Goal: Task Accomplishment & Management: Manage account settings

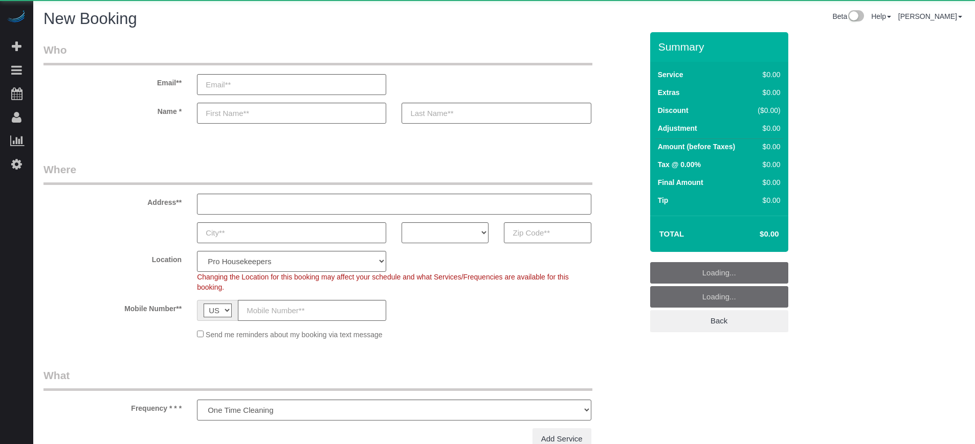
select select "number:9"
select select "object:1196"
select select "4"
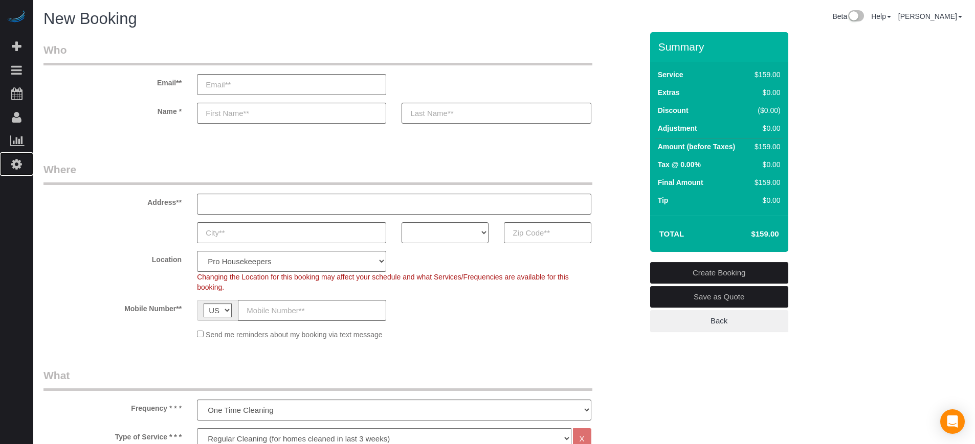
click at [27, 161] on link "Settings" at bounding box center [16, 164] width 33 height 24
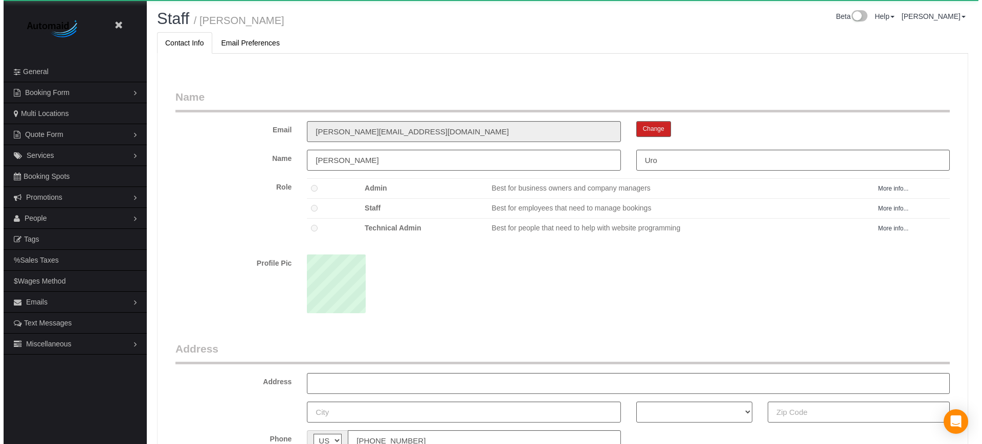
scroll to position [665, 975]
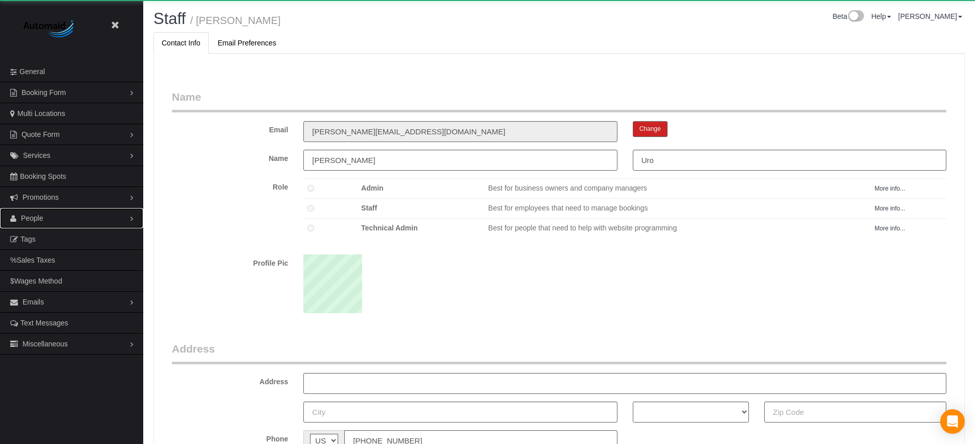
click at [53, 218] on link "People" at bounding box center [71, 218] width 143 height 20
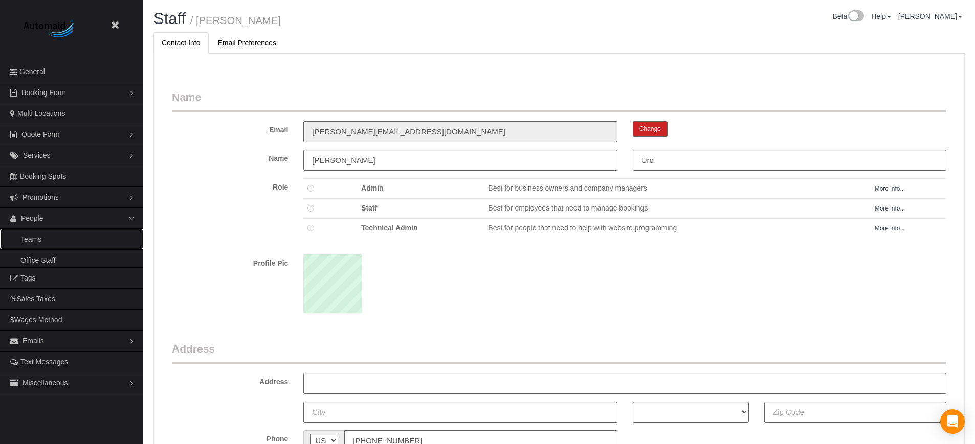
click at [39, 238] on link "Teams" at bounding box center [71, 239] width 143 height 20
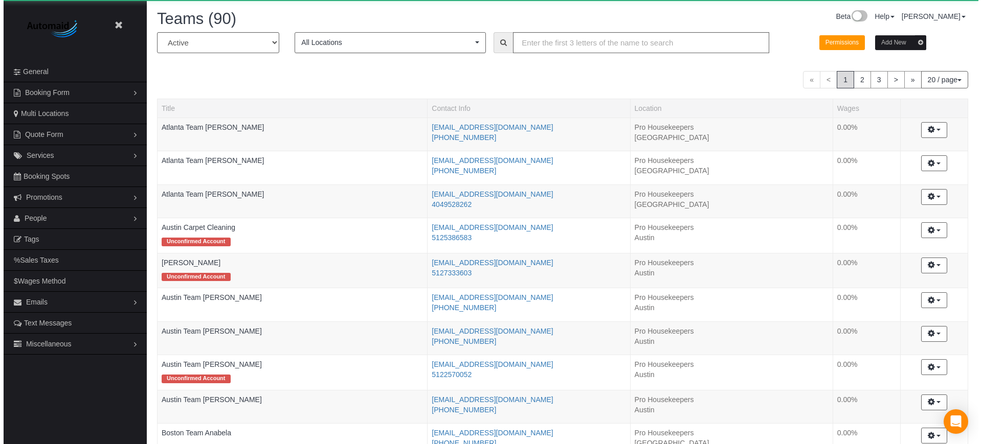
scroll to position [888, 975]
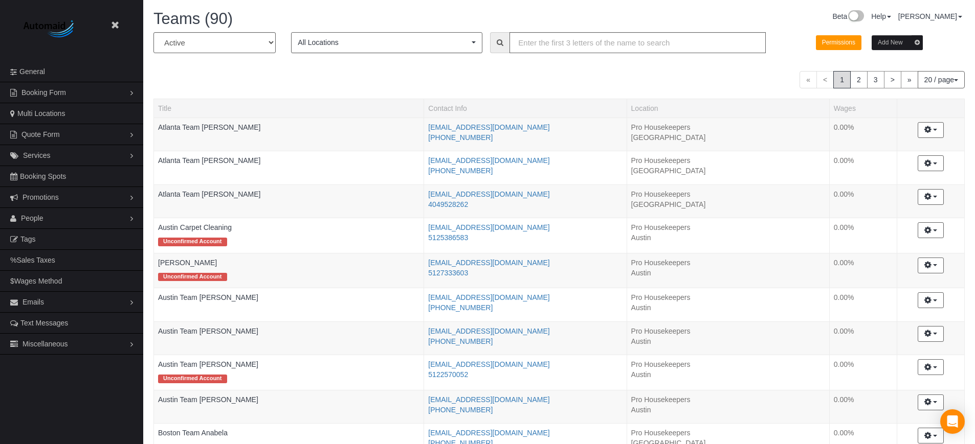
click at [892, 45] on button "Add New" at bounding box center [896, 42] width 51 height 15
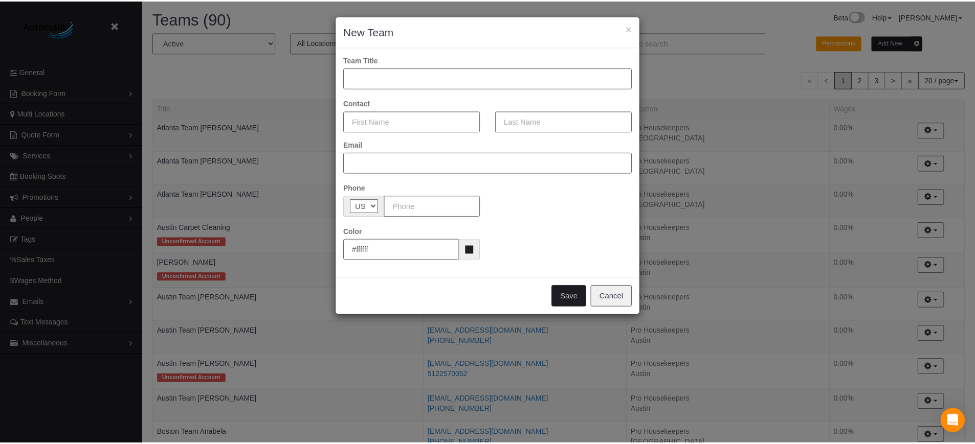
scroll to position [888, 982]
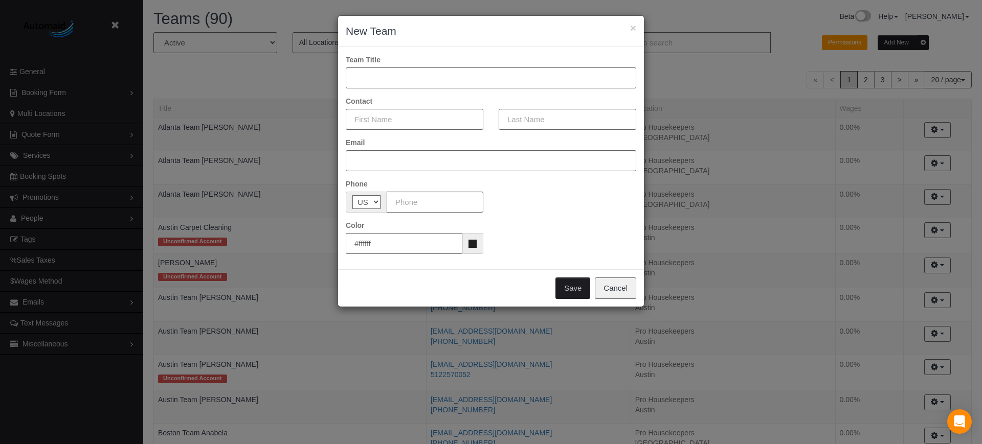
click at [432, 80] on input "text" at bounding box center [491, 77] width 290 height 21
click at [963, 238] on div "× New Team Team Title Atlanta Contact Email Phone AF AL DZ AD AO AI AQ AG AR AM…" at bounding box center [491, 222] width 982 height 444
click at [400, 79] on input "[GEOGRAPHIC_DATA]" at bounding box center [491, 77] width 290 height 21
type input "Atlanta Team Andrea"
click at [397, 119] on input "text" at bounding box center [415, 119] width 138 height 21
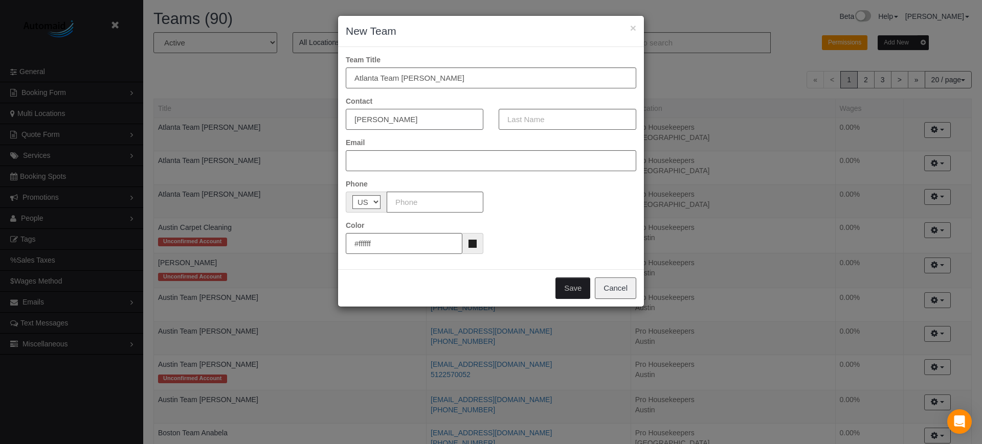
type input "Andrea"
type input "Vanderpoole"
click at [390, 155] on input "text" at bounding box center [491, 160] width 290 height 21
click at [398, 163] on input "text" at bounding box center [491, 160] width 290 height 21
paste input "info@4jscleaning.com"
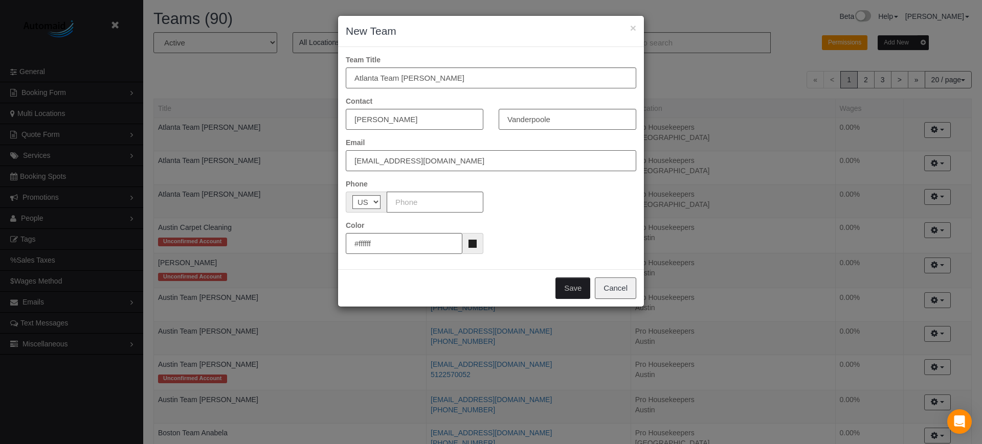
type input "info@4jscleaning.com"
click at [421, 195] on input "text" at bounding box center [435, 202] width 97 height 21
paste input "(404) 268-5022"
click at [396, 205] on input "(404) 268-5022" at bounding box center [435, 202] width 97 height 21
type input "(404) 268-5022"
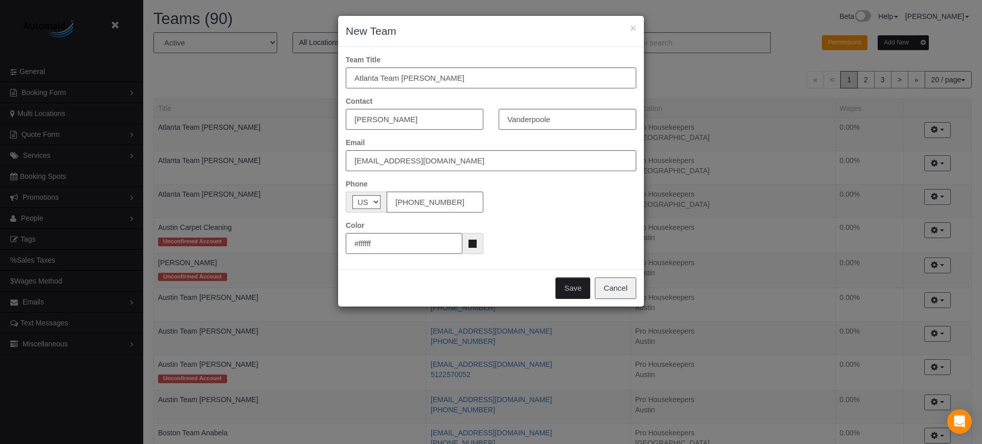
click at [555, 227] on div "Color #ffffff" at bounding box center [491, 237] width 306 height 34
click at [576, 288] on button "Save" at bounding box center [572, 288] width 35 height 21
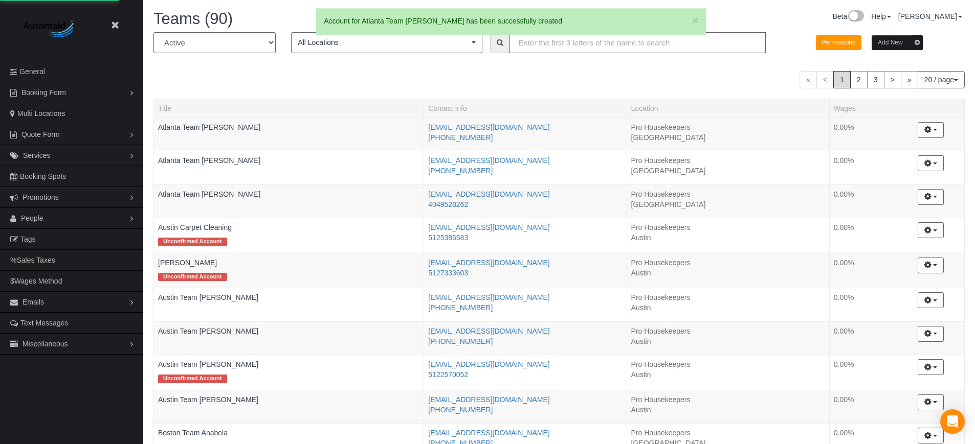
scroll to position [50242, 50155]
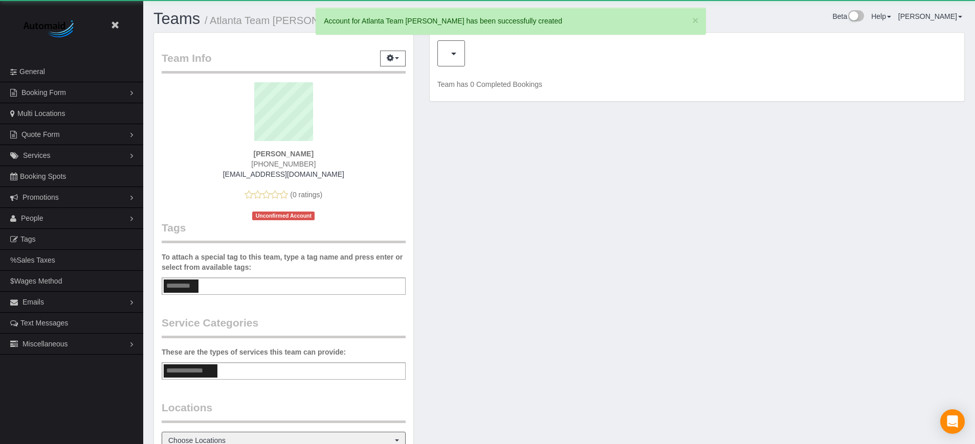
scroll to position [50471, 50155]
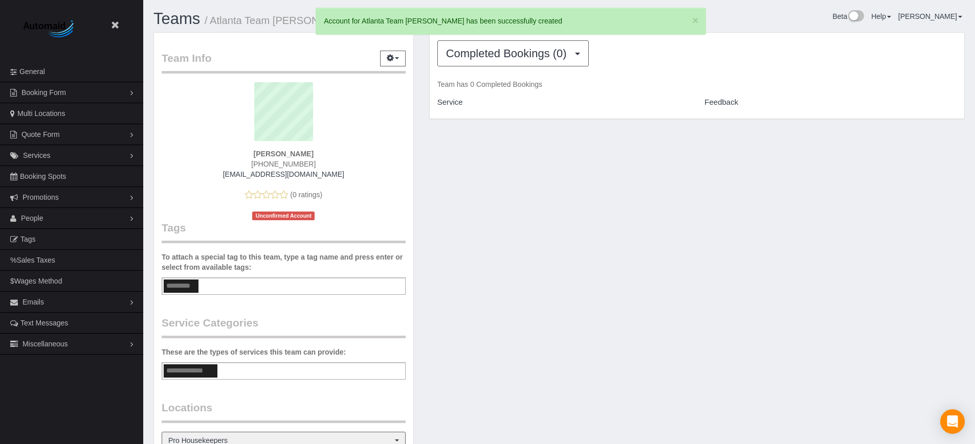
click at [302, 23] on small "/ Atlanta Team Andrea" at bounding box center [281, 20] width 153 height 11
click at [299, 23] on small "/ Atlanta Team Andrea" at bounding box center [281, 20] width 153 height 11
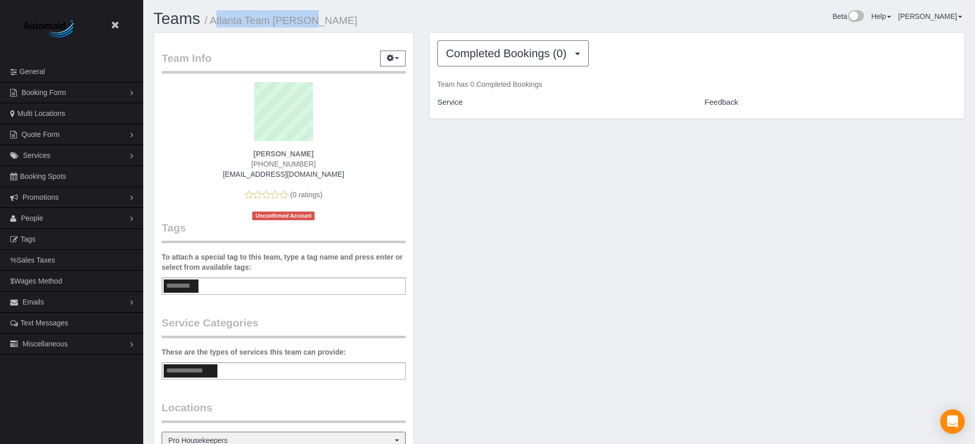
drag, startPoint x: 211, startPoint y: 19, endPoint x: 313, endPoint y: 17, distance: 101.8
click at [313, 17] on h1 "Teams / Atlanta Team Andrea" at bounding box center [352, 18] width 398 height 17
copy small "Atlanta Team Andrea"
click at [858, 244] on div "Team Info Edit Contact Info Send Message Send Welcome Email Email Preferences V…" at bounding box center [559, 327] width 826 height 591
click at [881, 195] on div "Team Info Edit Contact Info Send Message Send Welcome Email Email Preferences V…" at bounding box center [559, 327] width 826 height 591
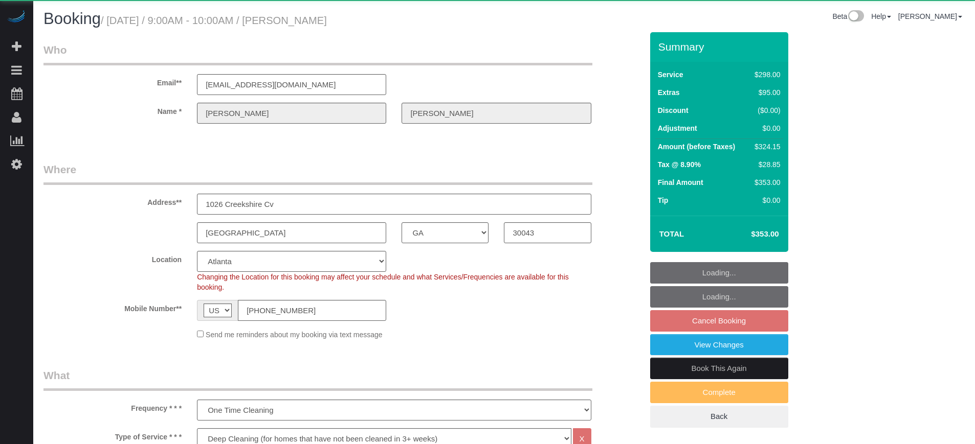
select select "GA"
select select "5"
select select "string:fspay-a0ac890b-ca4f-433c-b22f-5400f76f88da"
select select "number:9"
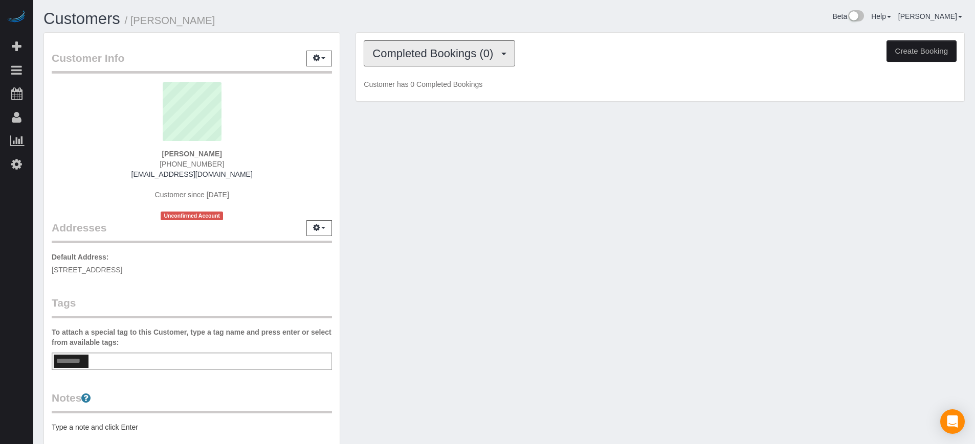
click at [432, 49] on span "Completed Bookings (0)" at bounding box center [435, 53] width 126 height 13
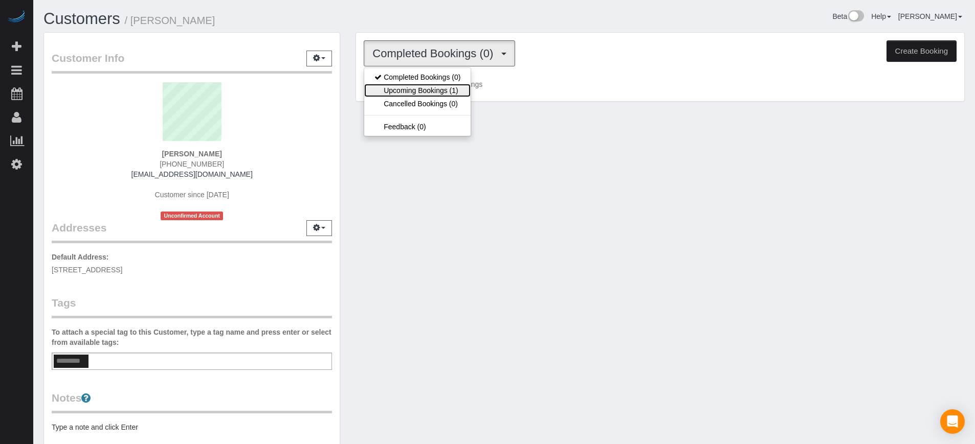
click at [458, 94] on link "Upcoming Bookings (1)" at bounding box center [417, 90] width 106 height 13
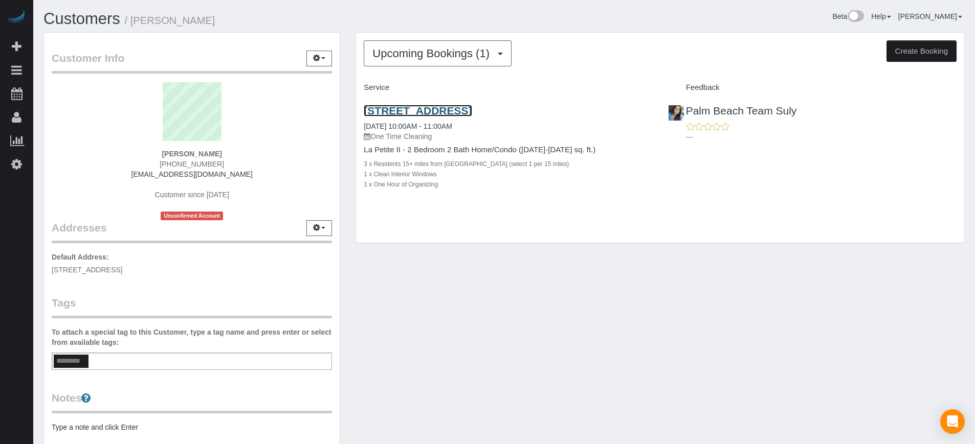
click at [420, 109] on link "4915 Ne 22nd Ave, Lighthouse, FL 33064" at bounding box center [418, 111] width 108 height 12
click at [952, 277] on div "Customer Info Edit Contact Info Send Message Email Preferences Special Sales Ta…" at bounding box center [504, 284] width 936 height 505
click at [428, 107] on link "4915 Ne 22nd Ave, Lighthouse, FL 33064" at bounding box center [418, 111] width 108 height 12
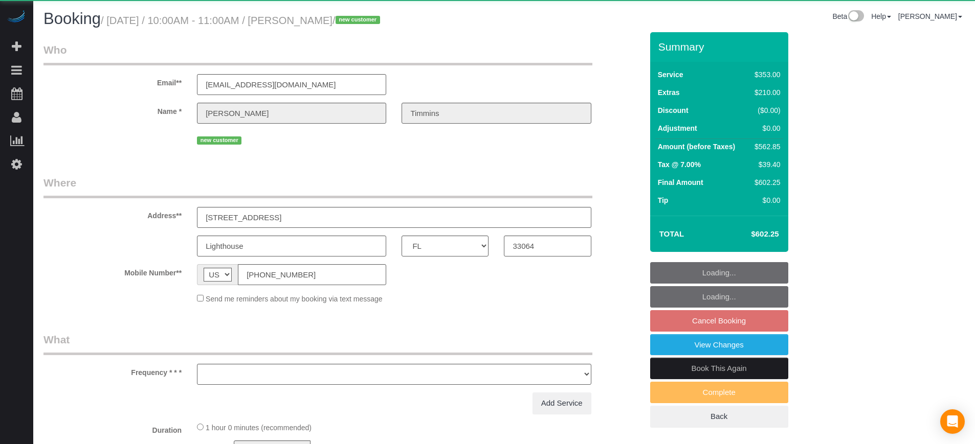
select select "FL"
select select "object:837"
select select "6"
select select "spot2"
select select "number:9"
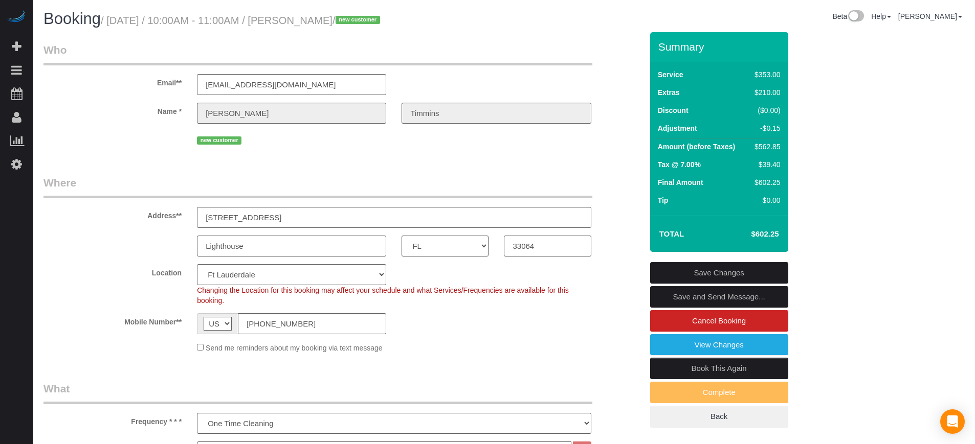
click at [307, 323] on input "(570) 447-0944" at bounding box center [312, 323] width 148 height 21
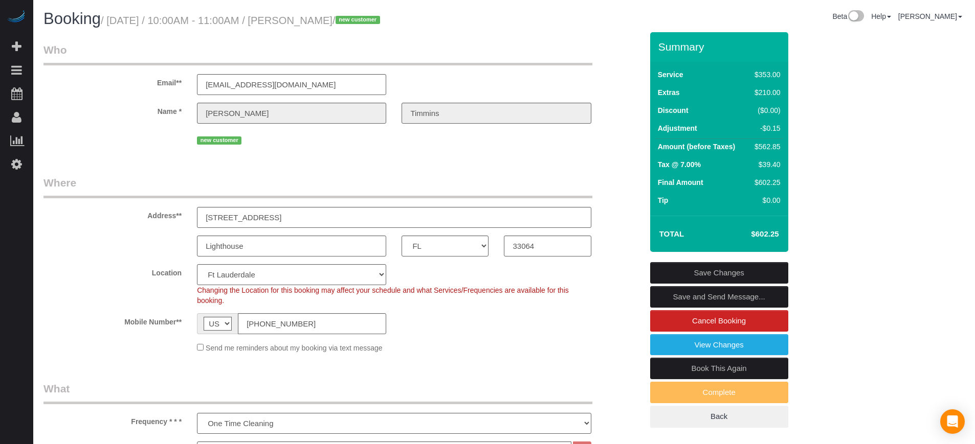
drag, startPoint x: 63, startPoint y: 304, endPoint x: 166, endPoint y: 319, distance: 103.4
click at [63, 304] on div "Location Pro Housekeepers Atlanta Austin Boston Chicago Cincinnati Clearwater D…" at bounding box center [343, 284] width 614 height 41
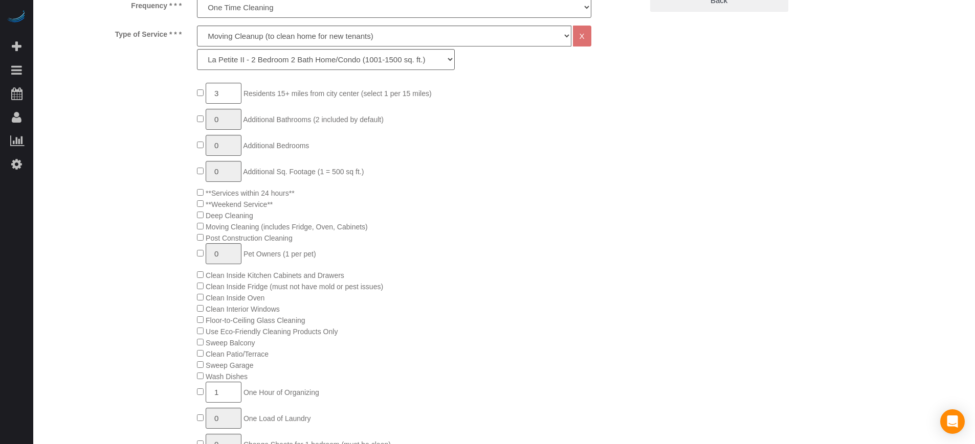
scroll to position [575, 0]
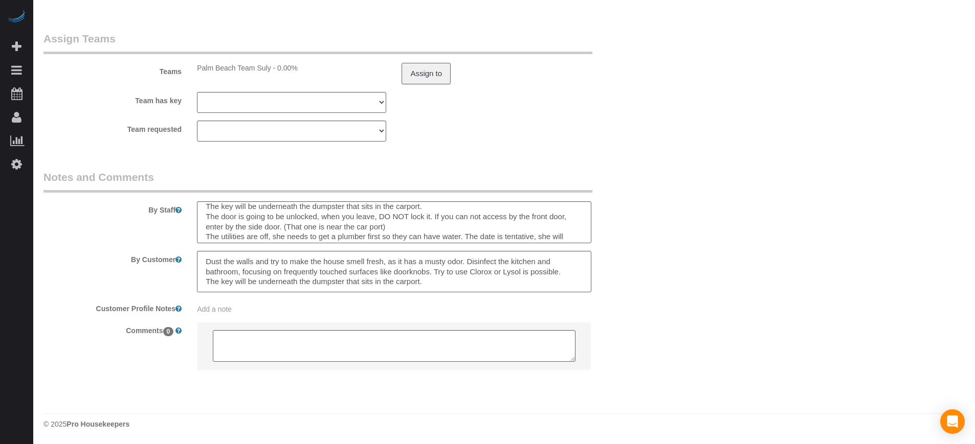
scroll to position [40, 0]
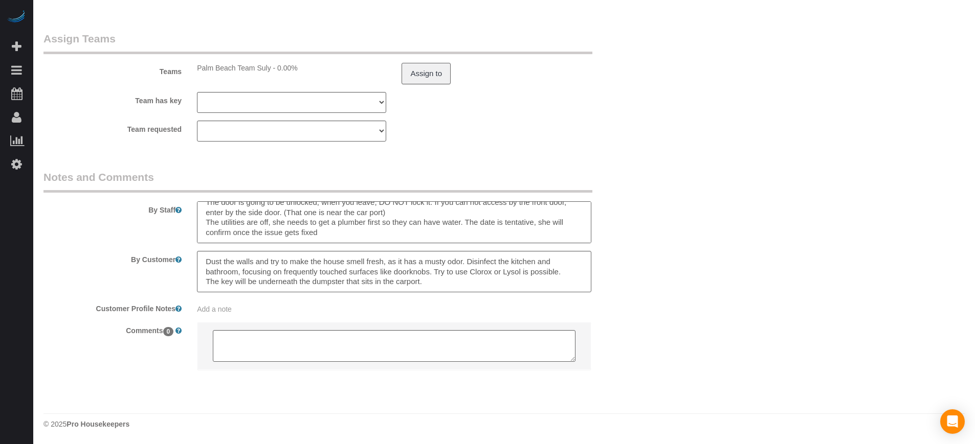
drag, startPoint x: 324, startPoint y: 232, endPoint x: 245, endPoint y: 231, distance: 78.8
click at [245, 231] on textarea at bounding box center [394, 222] width 394 height 42
click at [253, 221] on textarea at bounding box center [394, 222] width 394 height 42
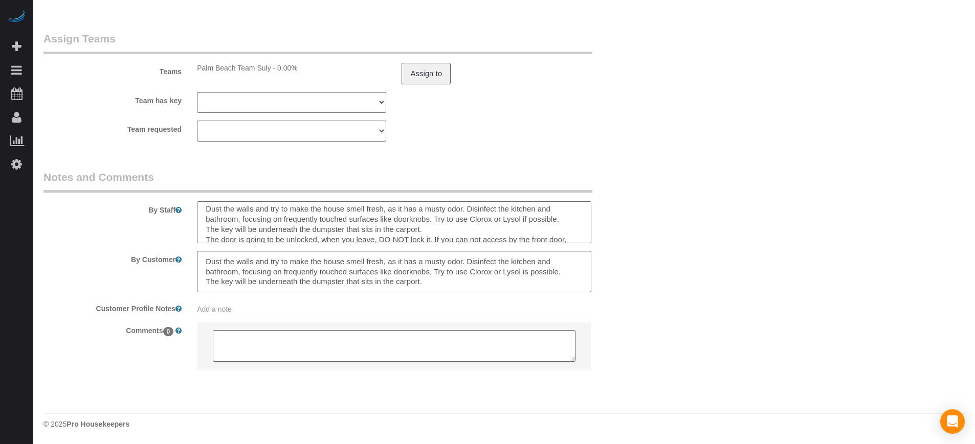
scroll to position [0, 0]
drag, startPoint x: 392, startPoint y: 210, endPoint x: 87, endPoint y: 202, distance: 304.3
click at [87, 202] on div "By Staff" at bounding box center [343, 207] width 614 height 74
click at [408, 217] on textarea at bounding box center [394, 222] width 394 height 42
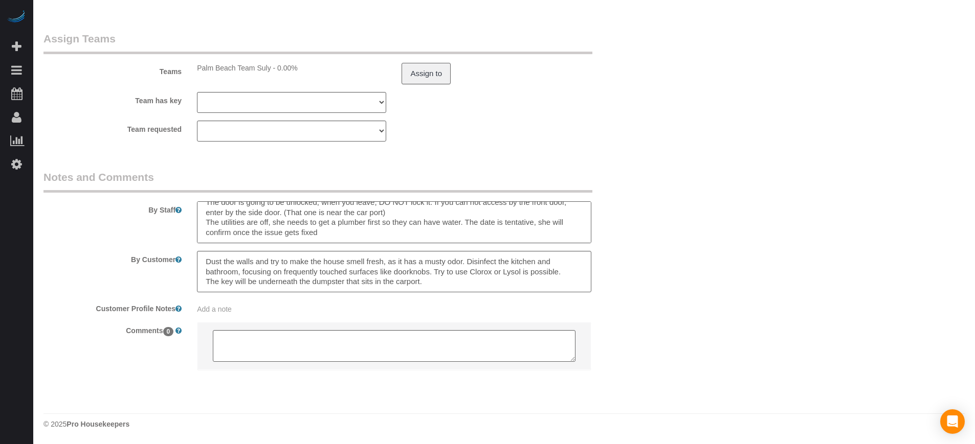
drag, startPoint x: 387, startPoint y: 214, endPoint x: 322, endPoint y: 212, distance: 64.5
click at [322, 212] on textarea at bounding box center [394, 222] width 394 height 42
click at [332, 274] on textarea at bounding box center [394, 272] width 394 height 42
click at [418, 225] on textarea at bounding box center [394, 222] width 394 height 42
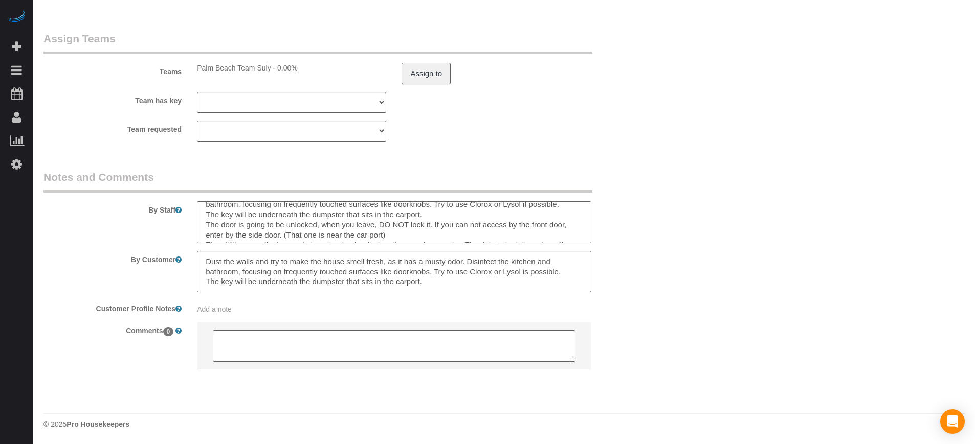
scroll to position [26, 0]
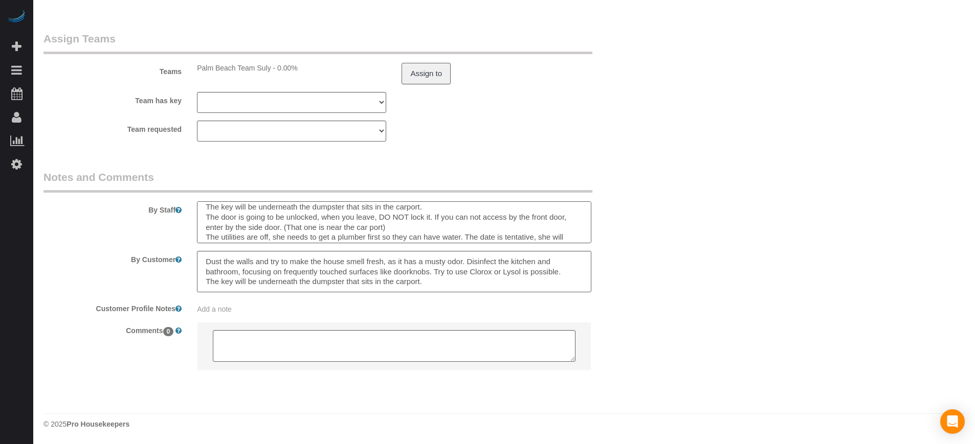
drag, startPoint x: 392, startPoint y: 227, endPoint x: 309, endPoint y: 227, distance: 82.3
click at [309, 227] on textarea at bounding box center [394, 222] width 394 height 42
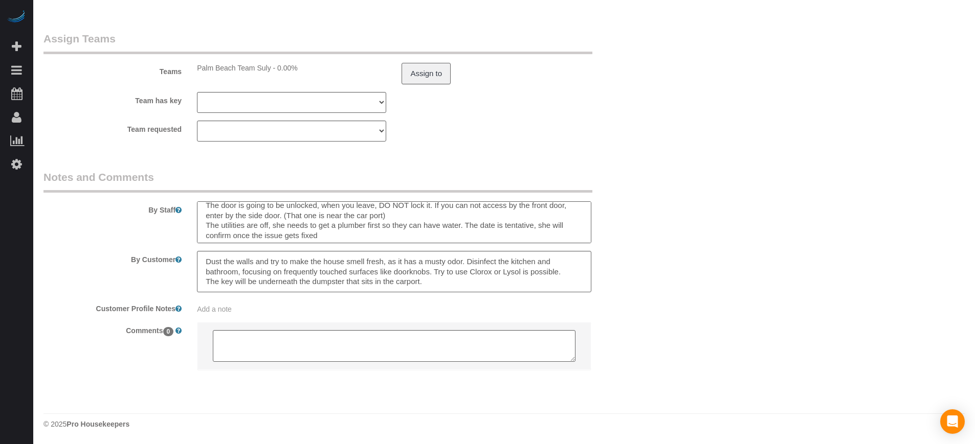
scroll to position [40, 0]
click at [592, 202] on div at bounding box center [393, 222] width 409 height 42
drag, startPoint x: 390, startPoint y: 213, endPoint x: 180, endPoint y: 195, distance: 210.9
click at [180, 195] on div "By Staff" at bounding box center [343, 207] width 614 height 74
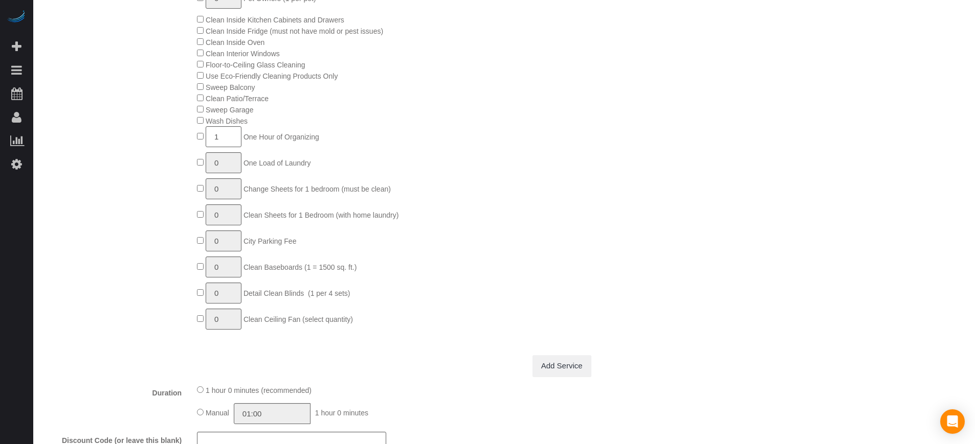
scroll to position [513, 0]
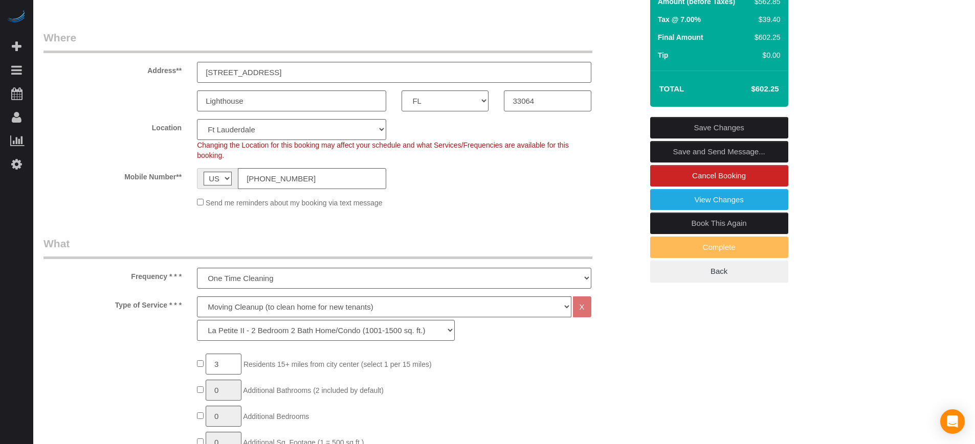
scroll to position [0, 0]
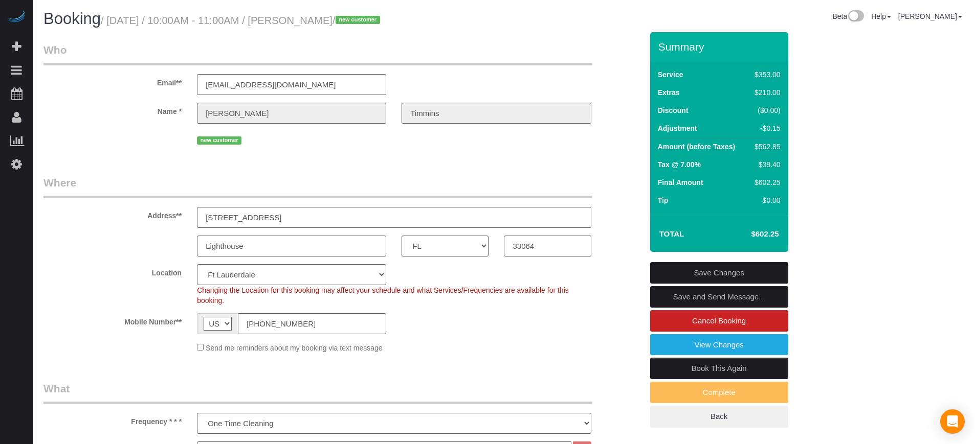
click at [774, 232] on h4 "$602.25" at bounding box center [749, 234] width 58 height 9
click at [774, 231] on h4 "$602.25" at bounding box center [749, 234] width 58 height 9
copy div "$602.25 Save Changes Save and Send Message... Cancel Booking View Changes Book …"
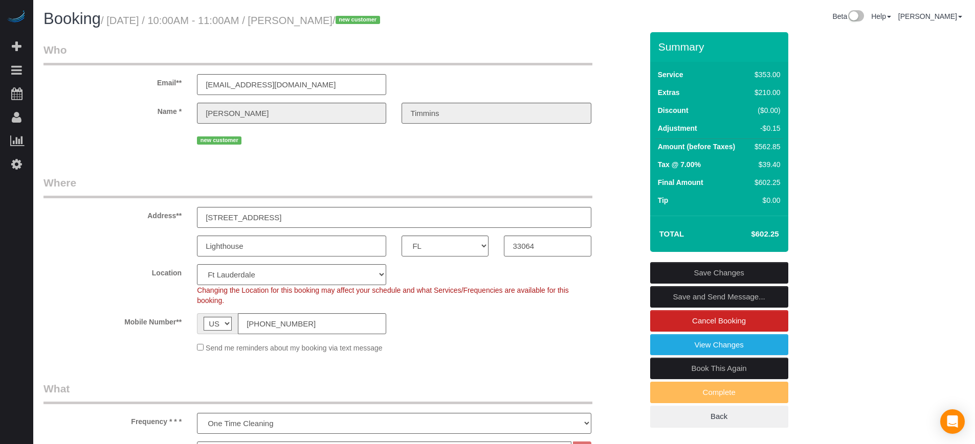
click at [66, 329] on div "Mobile Number** AF AL DZ AD AO AI AQ AG AR AM AW AU AT AZ BS BH BD BB BY BE BZ …" at bounding box center [343, 323] width 614 height 21
click at [49, 332] on div "Mobile Number** AF AL DZ AD AO AI AQ AG AR AM AW AU AT AZ BS BH BD BB BY BE BZ …" at bounding box center [343, 323] width 614 height 21
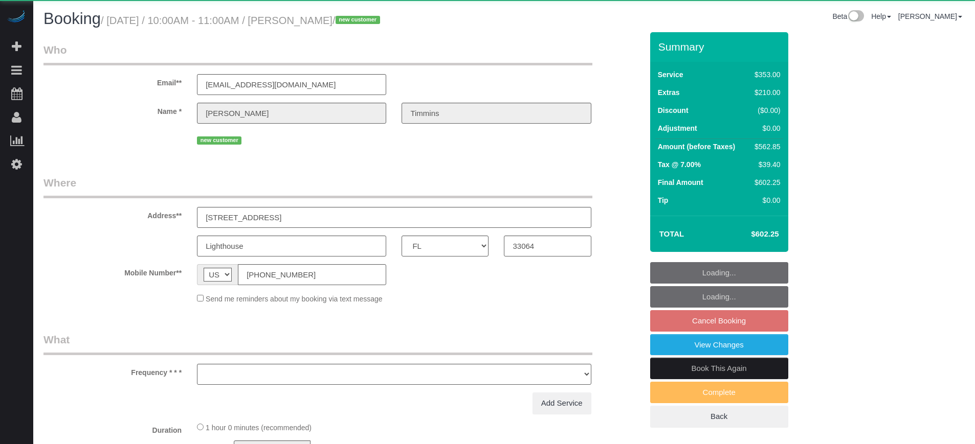
select select "FL"
select select "object:837"
select select "6"
select select "spot2"
select select "number:9"
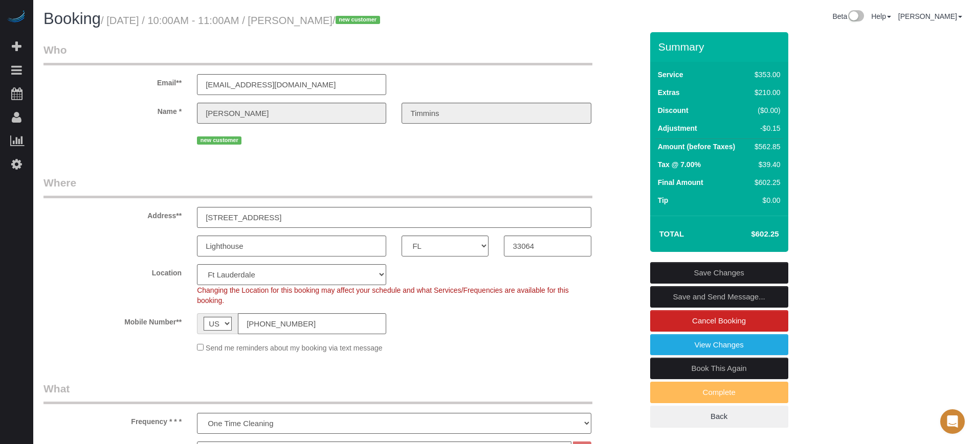
scroll to position [192, 0]
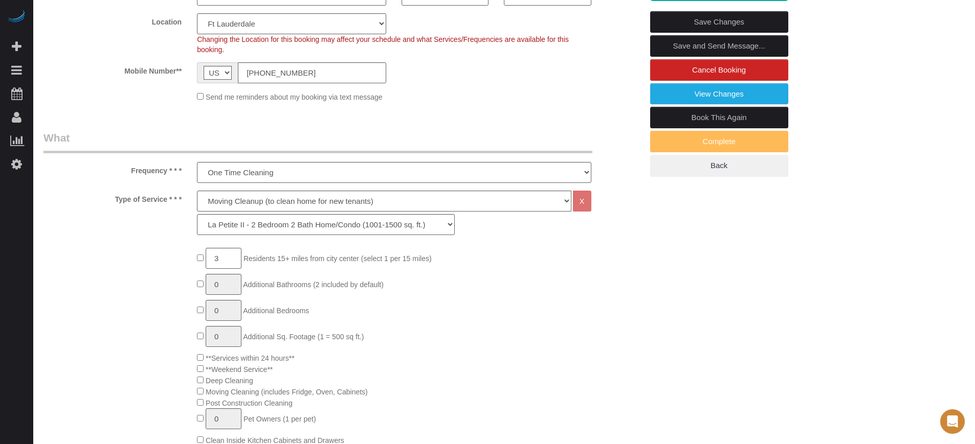
scroll to position [315, 0]
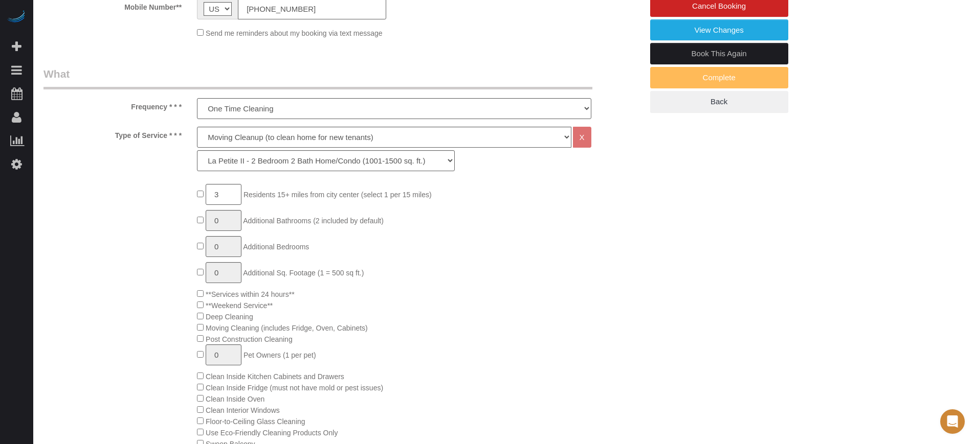
click at [83, 266] on div "3 Residents 15+ miles from [GEOGRAPHIC_DATA] (select 1 per 15 miles) 0 Addition…" at bounding box center [343, 438] width 614 height 508
click at [71, 251] on div "3 Residents 15+ miles from [GEOGRAPHIC_DATA] (select 1 per 15 miles) 0 Addition…" at bounding box center [343, 438] width 614 height 508
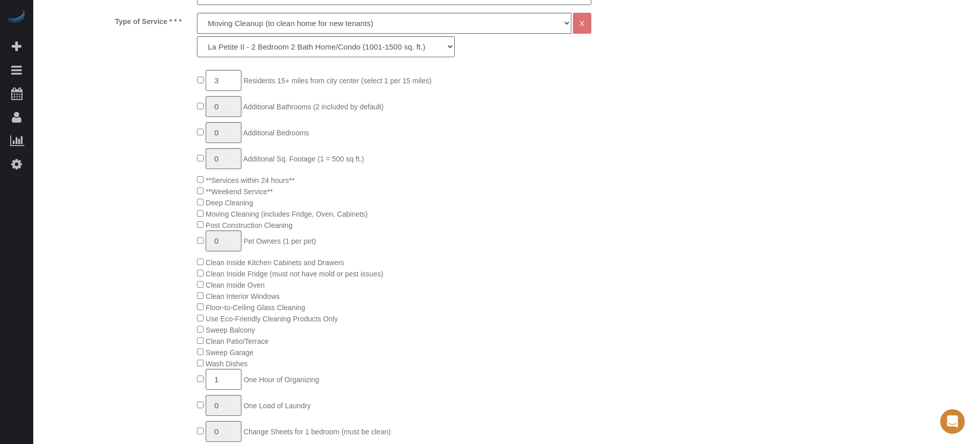
scroll to position [443, 0]
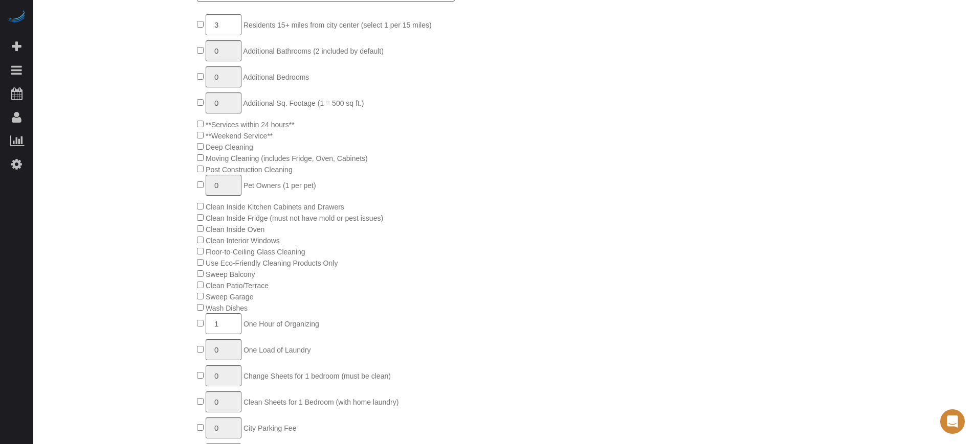
scroll to position [507, 0]
